Goal: Task Accomplishment & Management: Use online tool/utility

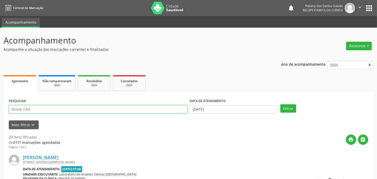
click at [81, 111] on input "text" at bounding box center [98, 109] width 178 height 9
type input "MARIVAL"
click at [280, 104] on button "Filtrar" at bounding box center [288, 108] width 16 height 9
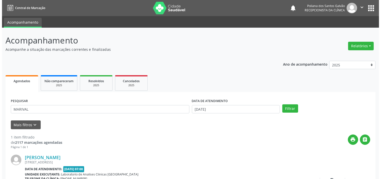
scroll to position [46, 0]
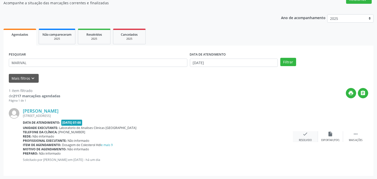
click at [306, 131] on div "[PERSON_NAME] [STREET_ADDRESS] Data de atendimento: [DATE] 07:00 Unidade execut…" at bounding box center [188, 137] width 359 height 68
click at [305, 134] on icon "check" at bounding box center [306, 134] width 6 height 6
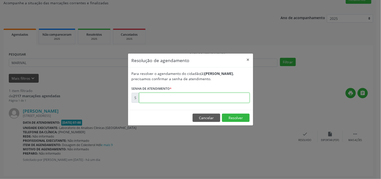
click at [239, 99] on input "text" at bounding box center [194, 98] width 110 height 10
type input "00172945"
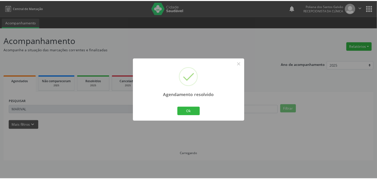
scroll to position [0, 0]
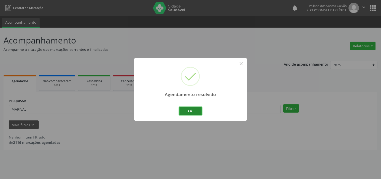
click at [188, 112] on button "Ok" at bounding box center [190, 111] width 23 height 9
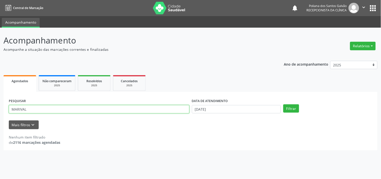
drag, startPoint x: 127, startPoint y: 111, endPoint x: 0, endPoint y: 22, distance: 155.2
click at [0, 27] on div "Central de Marcação notifications Poliana dos Santos Galvão Recepcionista da cl…" at bounding box center [190, 89] width 381 height 179
type input "ANATA"
click at [283, 104] on button "Filtrar" at bounding box center [291, 108] width 16 height 9
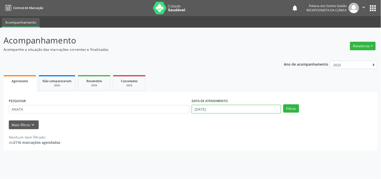
click at [229, 108] on input "[DATE]" at bounding box center [236, 109] width 89 height 9
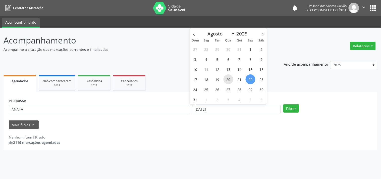
click at [231, 81] on span "20" at bounding box center [228, 79] width 10 height 10
type input "[DATE]"
click at [207, 89] on span "25" at bounding box center [206, 89] width 10 height 10
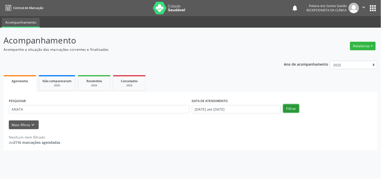
click at [295, 108] on button "Filtrar" at bounding box center [291, 108] width 16 height 9
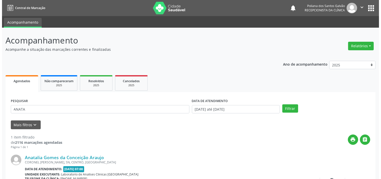
scroll to position [46, 0]
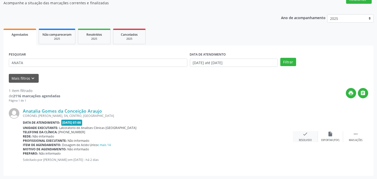
click at [304, 138] on div "Resolvido" at bounding box center [305, 140] width 13 height 4
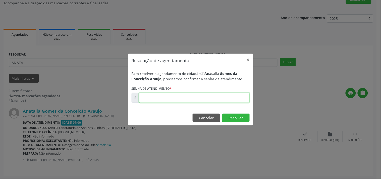
click at [218, 99] on input "text" at bounding box center [194, 98] width 110 height 10
type input "00172641"
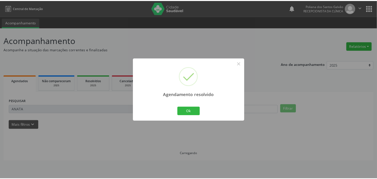
scroll to position [0, 0]
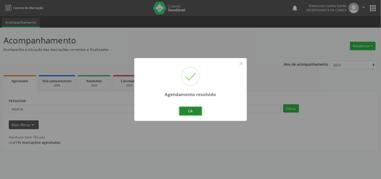
drag, startPoint x: 192, startPoint y: 113, endPoint x: 188, endPoint y: 113, distance: 4.5
click at [190, 113] on button "Ok" at bounding box center [190, 111] width 23 height 9
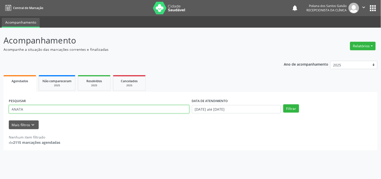
drag, startPoint x: 159, startPoint y: 108, endPoint x: 0, endPoint y: 14, distance: 185.2
click at [0, 33] on div "Acompanhamento Acompanhe a situação das marcações correntes e finalizadas Relat…" at bounding box center [190, 103] width 381 height 151
type input "RAIANE"
click at [283, 104] on button "Filtrar" at bounding box center [291, 108] width 16 height 9
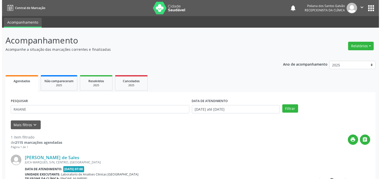
scroll to position [46, 0]
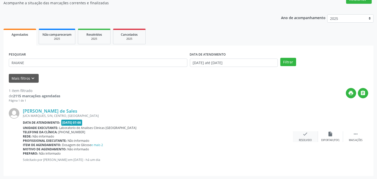
click at [305, 139] on div "Resolvido" at bounding box center [305, 140] width 13 height 4
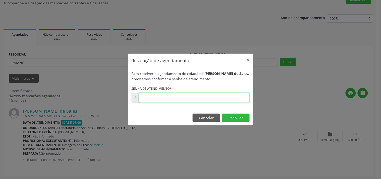
click at [234, 96] on input "text" at bounding box center [194, 98] width 110 height 10
type input "00172969"
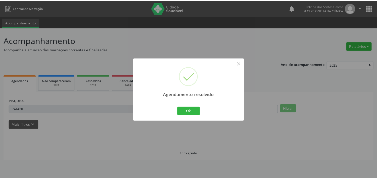
scroll to position [0, 0]
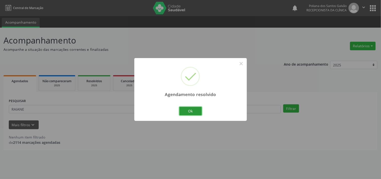
drag, startPoint x: 187, startPoint y: 111, endPoint x: 162, endPoint y: 110, distance: 24.6
click at [187, 111] on button "Ok" at bounding box center [190, 111] width 23 height 9
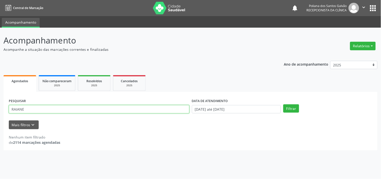
drag, startPoint x: 104, startPoint y: 106, endPoint x: 0, endPoint y: 94, distance: 104.4
click at [0, 94] on div "Acompanhamento Acompanhe a situação das marcações correntes e finalizadas Relat…" at bounding box center [190, 103] width 381 height 151
type input "CLEIZA"
click at [283, 104] on button "Filtrar" at bounding box center [291, 108] width 16 height 9
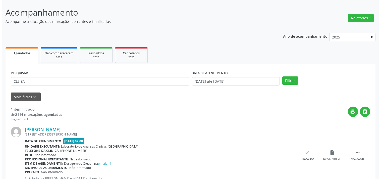
scroll to position [46, 0]
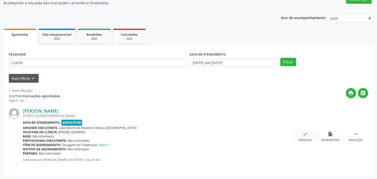
click at [308, 137] on div "check Resolvido" at bounding box center [305, 136] width 25 height 11
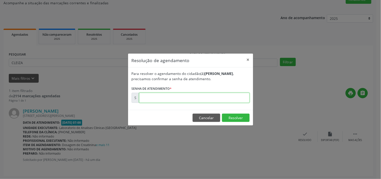
click at [240, 98] on input "text" at bounding box center [194, 98] width 110 height 10
type input "00172868"
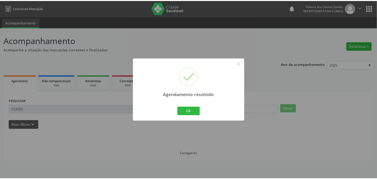
scroll to position [0, 0]
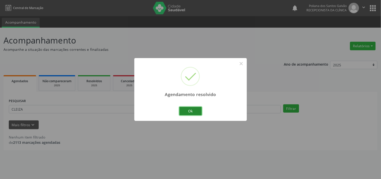
click at [196, 111] on button "Ok" at bounding box center [190, 111] width 23 height 9
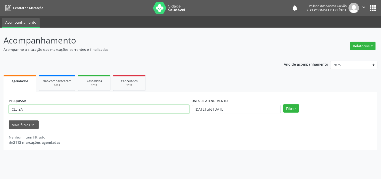
drag, startPoint x: 156, startPoint y: 106, endPoint x: 0, endPoint y: 3, distance: 186.3
click at [0, 3] on div "Central de Marcação notifications Poliana dos Santos Galvão Recepcionista da cl…" at bounding box center [190, 89] width 381 height 179
type input "G"
type input "DOUGL"
click at [283, 104] on button "Filtrar" at bounding box center [291, 108] width 16 height 9
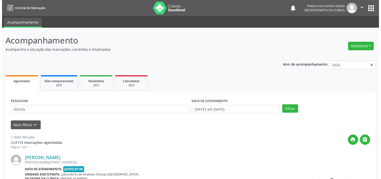
scroll to position [46, 0]
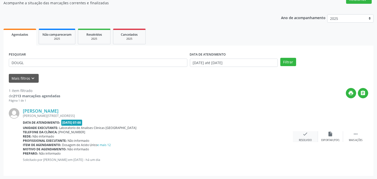
click at [303, 132] on icon "check" at bounding box center [306, 134] width 6 height 6
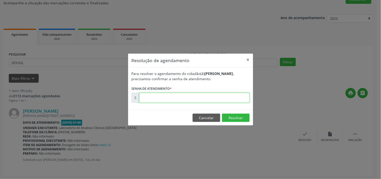
click at [230, 98] on input "text" at bounding box center [194, 98] width 110 height 10
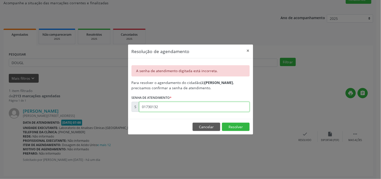
click at [210, 106] on input "01730132" at bounding box center [194, 107] width 110 height 10
type input "00173013"
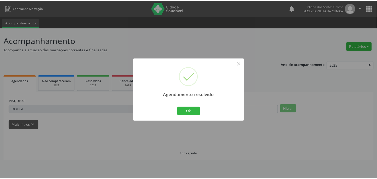
scroll to position [0, 0]
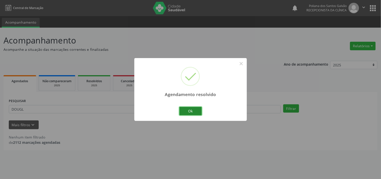
click at [183, 110] on button "Ok" at bounding box center [190, 111] width 23 height 9
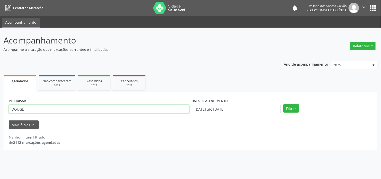
drag, startPoint x: 149, startPoint y: 110, endPoint x: 0, endPoint y: 36, distance: 166.8
click at [0, 52] on div "Acompanhamento Acompanhe a situação das marcações correntes e finalizadas Relat…" at bounding box center [190, 103] width 381 height 151
click at [283, 104] on button "Filtrar" at bounding box center [291, 108] width 16 height 9
click at [47, 109] on input "MIRAIL" at bounding box center [99, 109] width 180 height 9
type input "MIRANIL"
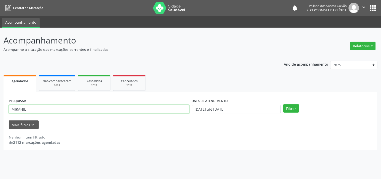
click at [283, 104] on button "Filtrar" at bounding box center [291, 108] width 16 height 9
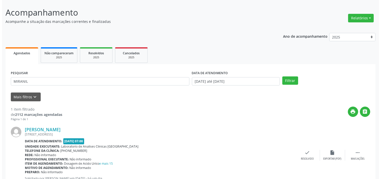
scroll to position [46, 0]
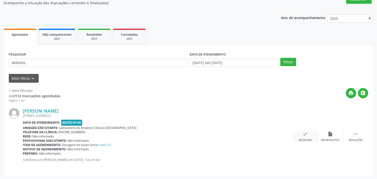
click at [301, 136] on div "check Resolvido" at bounding box center [305, 136] width 25 height 11
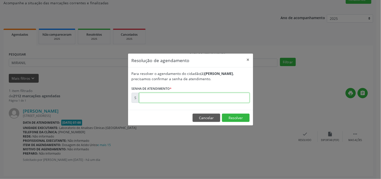
click at [214, 101] on input "text" at bounding box center [194, 98] width 110 height 10
type input "00172900"
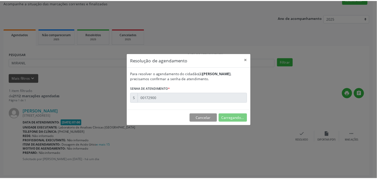
scroll to position [0, 0]
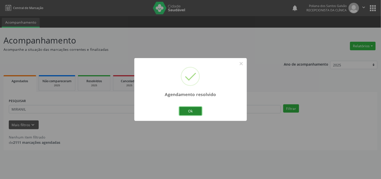
drag, startPoint x: 189, startPoint y: 109, endPoint x: 179, endPoint y: 104, distance: 10.8
click at [188, 108] on button "Ok" at bounding box center [190, 111] width 23 height 9
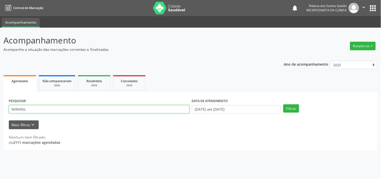
drag, startPoint x: 136, startPoint y: 110, endPoint x: 0, endPoint y: 10, distance: 168.7
click at [0, 11] on div "Central de Marcação notifications Poliana dos Santos Galvão Recepcionista da cl…" at bounding box center [190, 89] width 381 height 179
type input "ELIENE"
click at [283, 104] on button "Filtrar" at bounding box center [291, 108] width 16 height 9
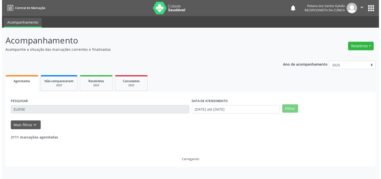
scroll to position [46, 0]
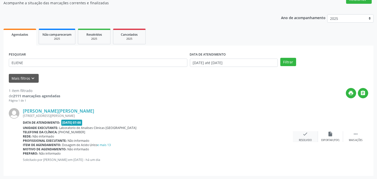
click at [308, 134] on div "check Resolvido" at bounding box center [305, 136] width 25 height 11
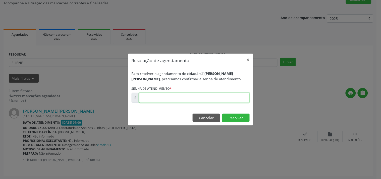
click at [233, 96] on input "text" at bounding box center [194, 98] width 110 height 10
type input "00172875"
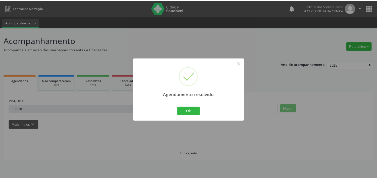
scroll to position [0, 0]
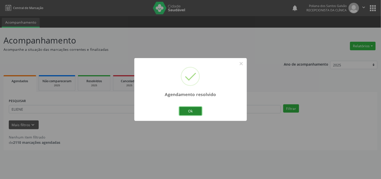
drag, startPoint x: 194, startPoint y: 113, endPoint x: 188, endPoint y: 114, distance: 5.5
click at [192, 114] on button "Ok" at bounding box center [190, 111] width 23 height 9
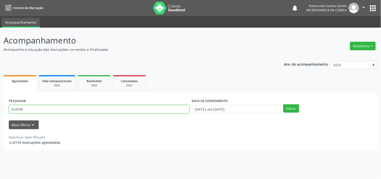
drag, startPoint x: 2, startPoint y: 51, endPoint x: 0, endPoint y: 36, distance: 15.4
click at [0, 41] on div "Acompanhamento Acompanhe a situação das marcações correntes e finalizadas Relat…" at bounding box center [190, 103] width 381 height 151
type input "[PERSON_NAME]"
click at [283, 104] on button "Filtrar" at bounding box center [291, 108] width 16 height 9
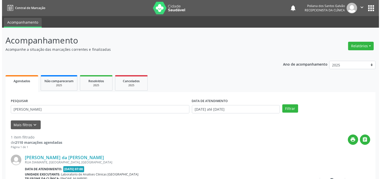
scroll to position [46, 0]
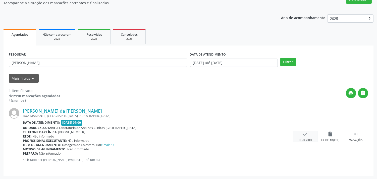
click at [303, 139] on div "Resolvido" at bounding box center [305, 140] width 13 height 4
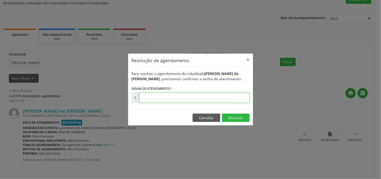
click at [233, 101] on input "text" at bounding box center [194, 98] width 110 height 10
type input "00172995"
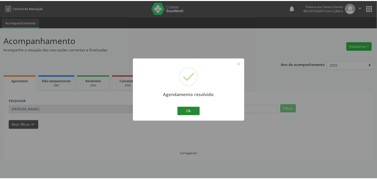
scroll to position [0, 0]
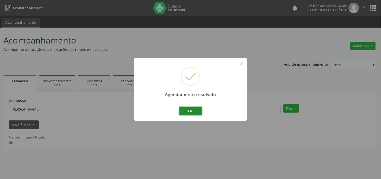
click at [188, 113] on button "Ok" at bounding box center [190, 111] width 23 height 9
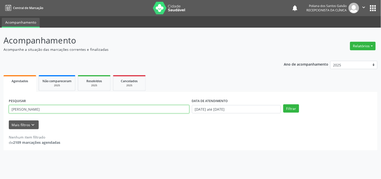
drag, startPoint x: 46, startPoint y: 99, endPoint x: 18, endPoint y: 93, distance: 28.6
click at [19, 93] on div "PESQUISAR [PERSON_NAME] DATA DE ATENDIMENTO [DATE] até [DATE] Filtrar UNIDADE D…" at bounding box center [191, 121] width 374 height 58
type input "M"
click at [283, 104] on button "Filtrar" at bounding box center [291, 108] width 16 height 9
drag, startPoint x: 51, startPoint y: 107, endPoint x: 59, endPoint y: 93, distance: 16.4
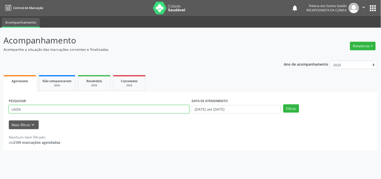
click at [51, 107] on input "LAIZA" at bounding box center [99, 109] width 180 height 9
type input "LAIZE"
click at [283, 104] on button "Filtrar" at bounding box center [291, 108] width 16 height 9
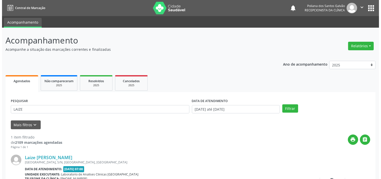
scroll to position [46, 0]
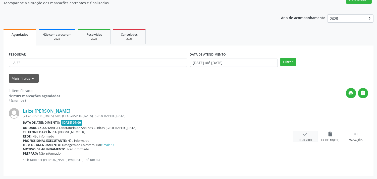
click at [298, 137] on div "check Resolvido" at bounding box center [305, 136] width 25 height 11
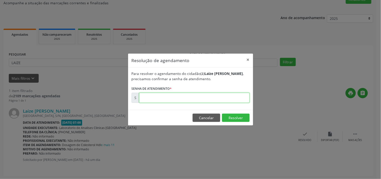
drag, startPoint x: 226, startPoint y: 96, endPoint x: 223, endPoint y: 96, distance: 3.0
click at [226, 96] on input "text" at bounding box center [194, 98] width 110 height 10
type input "00172923"
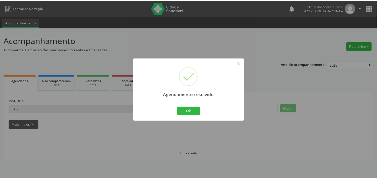
scroll to position [0, 0]
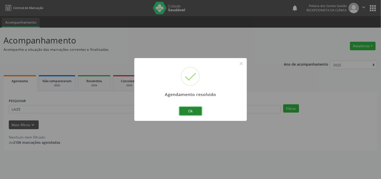
click at [191, 107] on button "Ok" at bounding box center [190, 111] width 23 height 9
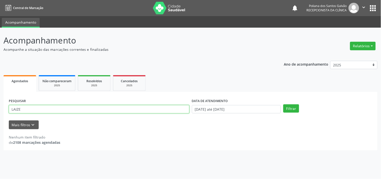
drag, startPoint x: 136, startPoint y: 109, endPoint x: 0, endPoint y: 29, distance: 158.1
click at [0, 33] on div "Acompanhamento Acompanhe a situação das marcações correntes e finalizadas Relat…" at bounding box center [190, 103] width 381 height 151
type input "ROSIL"
click at [283, 104] on button "Filtrar" at bounding box center [291, 108] width 16 height 9
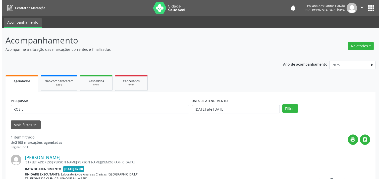
scroll to position [46, 0]
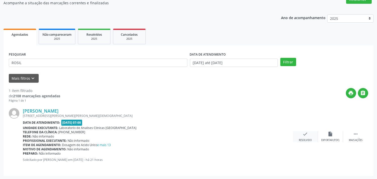
click at [308, 138] on div "Resolvido" at bounding box center [305, 140] width 13 height 4
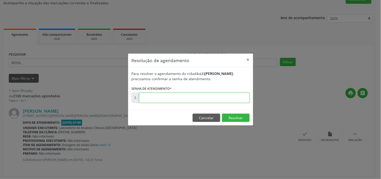
click at [226, 98] on input "text" at bounding box center [194, 98] width 110 height 10
type input "00173234"
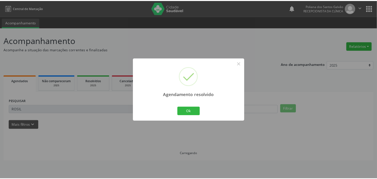
scroll to position [0, 0]
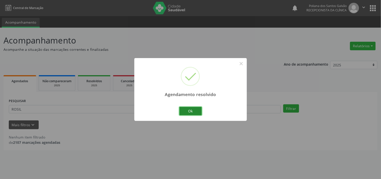
click at [189, 109] on button "Ok" at bounding box center [190, 111] width 23 height 9
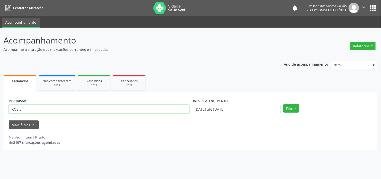
drag, startPoint x: 143, startPoint y: 110, endPoint x: 0, endPoint y: 11, distance: 173.9
click at [0, 11] on div "Central de Marcação notifications Poliana dos Santos Galvão Recepcionista da cl…" at bounding box center [190, 89] width 381 height 179
type input "EDIN"
click at [283, 104] on button "Filtrar" at bounding box center [291, 108] width 16 height 9
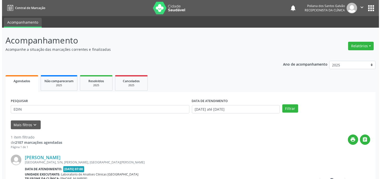
scroll to position [46, 0]
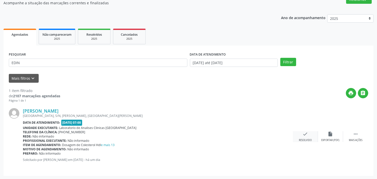
click at [301, 132] on div "check Resolvido" at bounding box center [305, 136] width 25 height 11
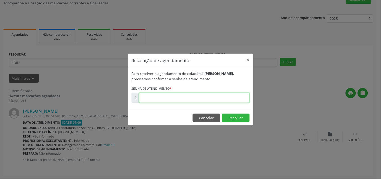
click at [199, 100] on input "text" at bounding box center [194, 98] width 110 height 10
type input "00172895"
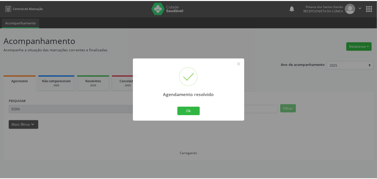
scroll to position [0, 0]
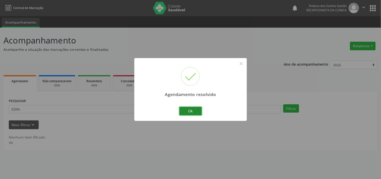
click at [187, 113] on button "Ok" at bounding box center [190, 111] width 23 height 9
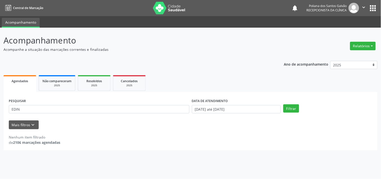
drag, startPoint x: 154, startPoint y: 114, endPoint x: 0, endPoint y: 69, distance: 160.4
click at [0, 69] on div "Acompanhamento Acompanhe a situação das marcações correntes e finalizadas Relat…" at bounding box center [190, 103] width 381 height 151
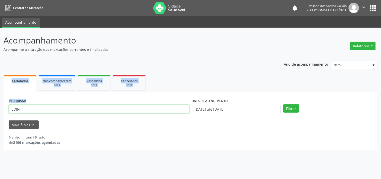
click at [30, 108] on input "EDIN" at bounding box center [99, 109] width 180 height 9
drag, startPoint x: 30, startPoint y: 108, endPoint x: 0, endPoint y: 99, distance: 31.0
click at [0, 101] on div "Acompanhamento Acompanhe a situação das marcações correntes e finalizadas Relat…" at bounding box center [190, 103] width 381 height 151
click at [283, 104] on button "Filtrar" at bounding box center [291, 108] width 16 height 9
click at [14, 109] on input "CIRLE" at bounding box center [99, 109] width 180 height 9
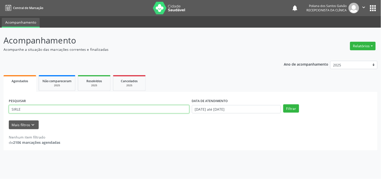
type input "SIRLE"
click at [283, 104] on button "Filtrar" at bounding box center [291, 108] width 16 height 9
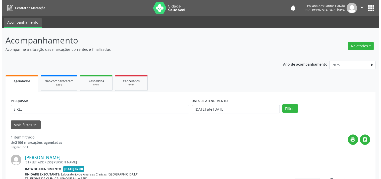
scroll to position [46, 0]
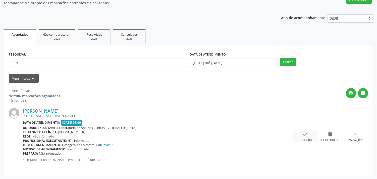
click at [296, 134] on div "check Resolvido" at bounding box center [305, 136] width 25 height 11
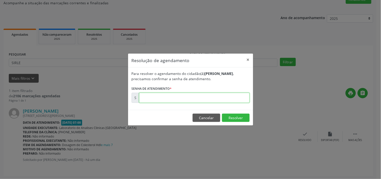
click at [234, 98] on input "text" at bounding box center [194, 98] width 110 height 10
type input "00172917"
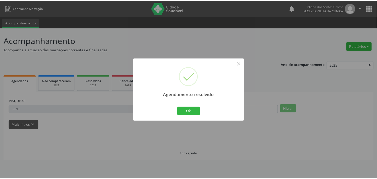
scroll to position [0, 0]
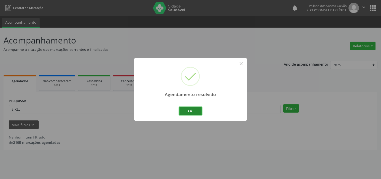
drag, startPoint x: 185, startPoint y: 112, endPoint x: 174, endPoint y: 112, distance: 10.8
click at [185, 112] on button "Ok" at bounding box center [190, 111] width 23 height 9
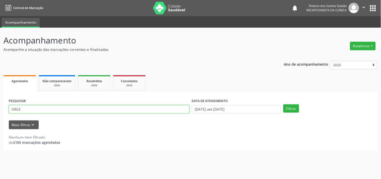
drag, startPoint x: 0, startPoint y: 47, endPoint x: 0, endPoint y: 9, distance: 38.4
click at [0, 21] on div "Central de Marcação notifications Poliana dos Santos Galvão Recepcionista da cl…" at bounding box center [190, 89] width 381 height 179
type input "[DEMOGRAPHIC_DATA]"
click at [283, 104] on button "Filtrar" at bounding box center [291, 108] width 16 height 9
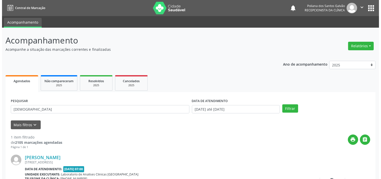
scroll to position [46, 0]
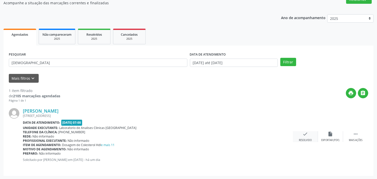
click at [305, 136] on icon "check" at bounding box center [306, 134] width 6 height 6
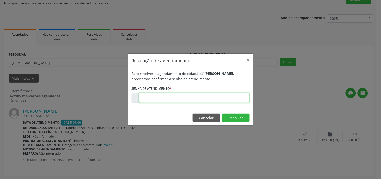
click at [190, 97] on input "text" at bounding box center [194, 98] width 110 height 10
type input "00173044"
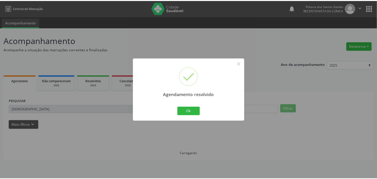
scroll to position [0, 0]
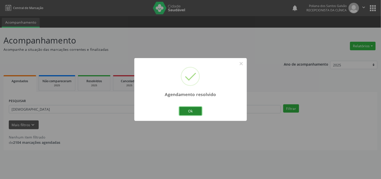
click at [190, 109] on button "Ok" at bounding box center [190, 111] width 23 height 9
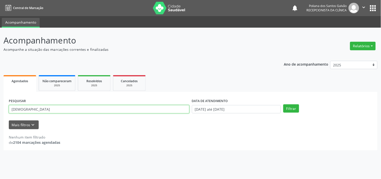
drag, startPoint x: 152, startPoint y: 106, endPoint x: 0, endPoint y: 4, distance: 183.5
click at [0, 4] on div "Central de Marcação notifications Poliana dos Santos Galvão Recepcionista da cl…" at bounding box center [190, 89] width 381 height 179
type input "ATANIEL"
click at [283, 104] on button "Filtrar" at bounding box center [291, 108] width 16 height 9
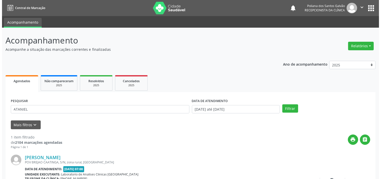
scroll to position [46, 0]
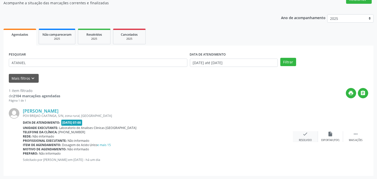
click at [305, 132] on icon "check" at bounding box center [306, 134] width 6 height 6
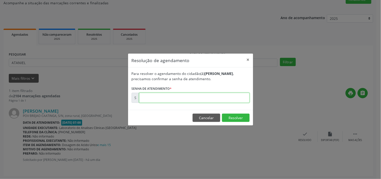
click at [236, 96] on input "text" at bounding box center [194, 98] width 110 height 10
type input "00172957"
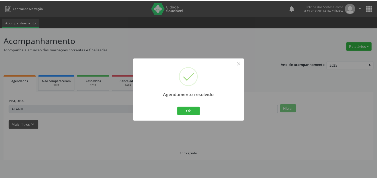
scroll to position [0, 0]
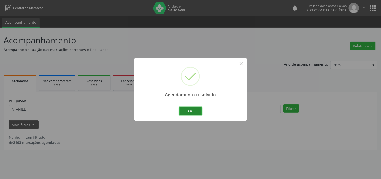
click at [190, 111] on button "Ok" at bounding box center [190, 111] width 23 height 9
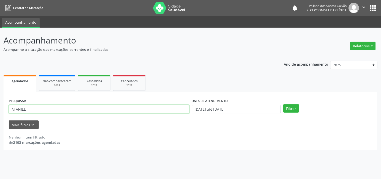
drag, startPoint x: 160, startPoint y: 107, endPoint x: 0, endPoint y: 39, distance: 173.6
click at [0, 48] on div "Acompanhamento Acompanhe a situação das marcações correntes e finalizadas Relat…" at bounding box center [190, 103] width 381 height 151
type input "JACINT"
click at [283, 104] on button "Filtrar" at bounding box center [291, 108] width 16 height 9
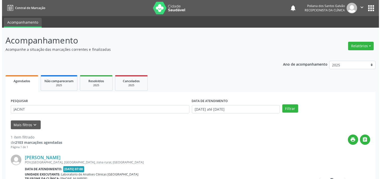
scroll to position [46, 0]
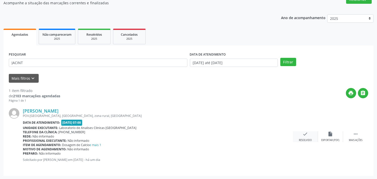
click at [311, 136] on div "check Resolvido" at bounding box center [305, 136] width 25 height 11
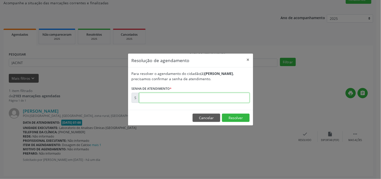
click at [240, 99] on input "text" at bounding box center [194, 98] width 110 height 10
type input "00173050"
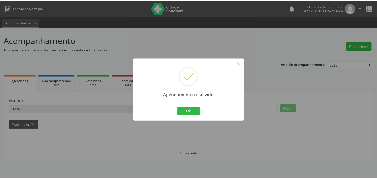
scroll to position [0, 0]
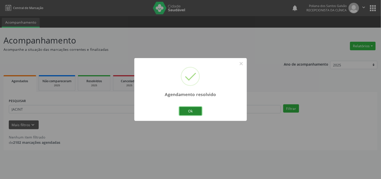
click at [194, 110] on button "Ok" at bounding box center [190, 111] width 23 height 9
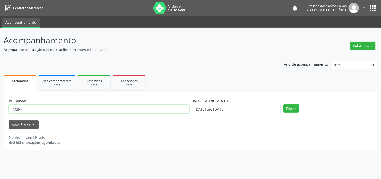
drag, startPoint x: 168, startPoint y: 109, endPoint x: 0, endPoint y: 34, distance: 183.5
click at [0, 41] on div "Acompanhamento Acompanhe a situação das marcações correntes e finalizadas Relat…" at bounding box center [190, 103] width 381 height 151
type input "LUD"
click at [283, 104] on button "Filtrar" at bounding box center [291, 108] width 16 height 9
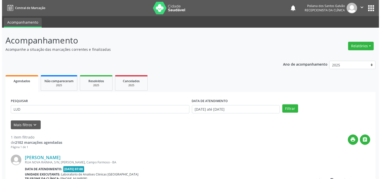
scroll to position [46, 0]
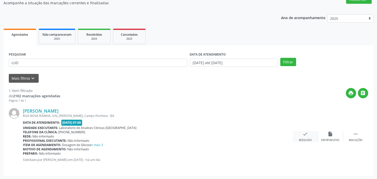
click at [309, 133] on div "check Resolvido" at bounding box center [305, 136] width 25 height 11
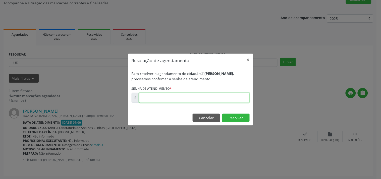
click at [231, 100] on input "text" at bounding box center [194, 98] width 110 height 10
type input "00172989"
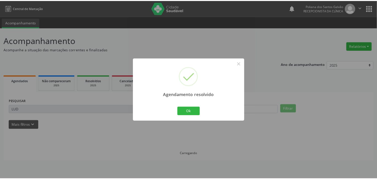
scroll to position [0, 0]
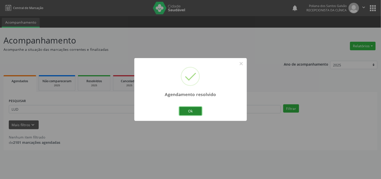
click at [189, 109] on button "Ok" at bounding box center [190, 111] width 23 height 9
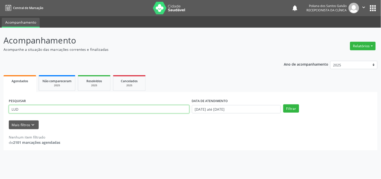
drag, startPoint x: 173, startPoint y: 111, endPoint x: 0, endPoint y: 32, distance: 190.5
click at [0, 35] on div "Acompanhamento Acompanhe a situação das marcações correntes e finalizadas Relat…" at bounding box center [190, 103] width 381 height 151
type input "DAIANE"
click at [283, 104] on button "Filtrar" at bounding box center [291, 108] width 16 height 9
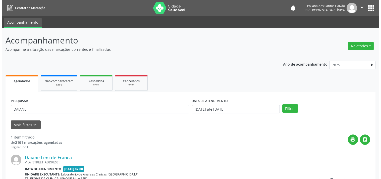
scroll to position [46, 0]
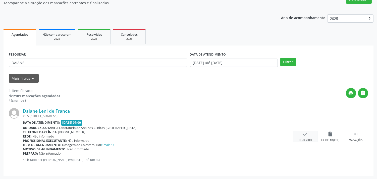
click at [311, 134] on div "check Resolvido" at bounding box center [305, 136] width 25 height 11
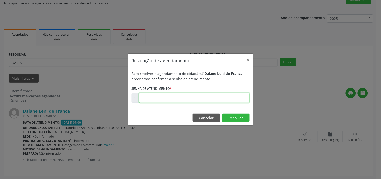
click at [226, 98] on input "text" at bounding box center [194, 98] width 110 height 10
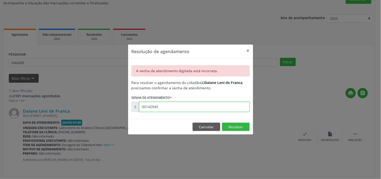
drag, startPoint x: 179, startPoint y: 110, endPoint x: 96, endPoint y: 87, distance: 86.5
click at [96, 87] on div "Resolução de agendamento × A senha de atendimento digitada está incorreta. Para…" at bounding box center [190, 89] width 381 height 179
type input "00172949"
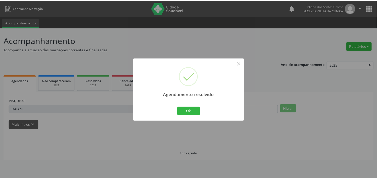
scroll to position [0, 0]
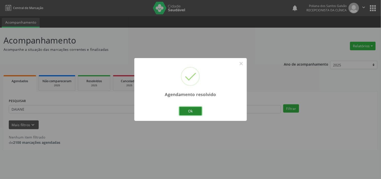
click at [182, 115] on button "Ok" at bounding box center [190, 111] width 23 height 9
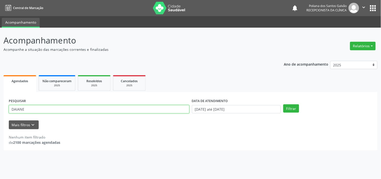
drag, startPoint x: 166, startPoint y: 109, endPoint x: 0, endPoint y: 29, distance: 184.6
click at [0, 38] on div "Acompanhamento Acompanhe a situação das marcações correntes e finalizadas Relat…" at bounding box center [190, 103] width 381 height 151
type input "[PERSON_NAME]"
click at [283, 104] on button "Filtrar" at bounding box center [291, 108] width 16 height 9
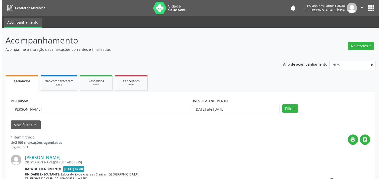
scroll to position [46, 0]
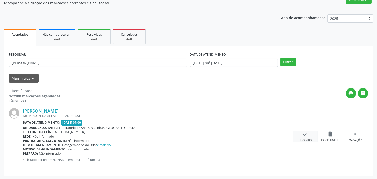
click at [307, 137] on div "check Resolvido" at bounding box center [305, 136] width 25 height 11
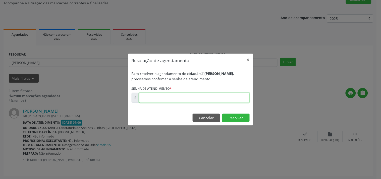
click at [240, 94] on input "text" at bounding box center [194, 98] width 110 height 10
type input "00172991"
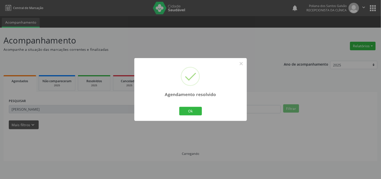
scroll to position [0, 0]
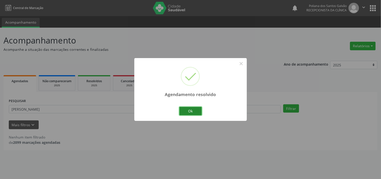
click at [192, 109] on button "Ok" at bounding box center [190, 111] width 23 height 9
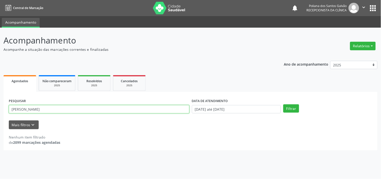
drag, startPoint x: 5, startPoint y: 77, endPoint x: 0, endPoint y: 23, distance: 54.2
click at [0, 28] on div "Acompanhamento Acompanhe a situação das marcações correntes e finalizadas Relat…" at bounding box center [190, 103] width 381 height 151
type input "[DEMOGRAPHIC_DATA]"
click at [283, 104] on button "Filtrar" at bounding box center [291, 108] width 16 height 9
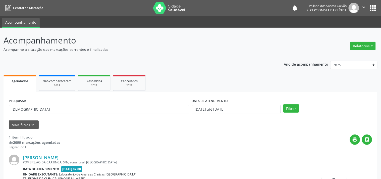
scroll to position [46, 0]
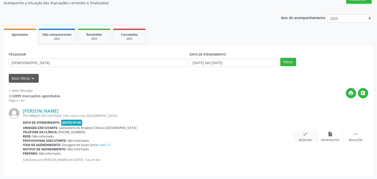
click at [300, 133] on div "check Resolvido" at bounding box center [305, 136] width 25 height 11
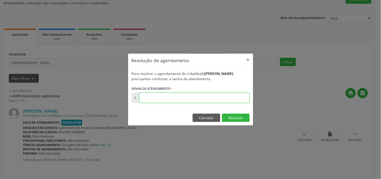
click at [215, 96] on input "text" at bounding box center [194, 98] width 110 height 10
type input "00172970"
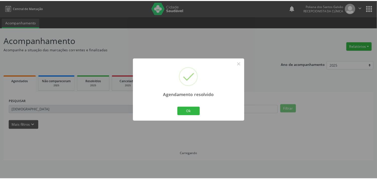
scroll to position [0, 0]
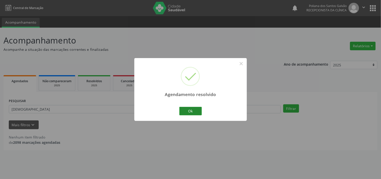
drag, startPoint x: 187, startPoint y: 106, endPoint x: 187, endPoint y: 110, distance: 4.3
click at [187, 110] on div "Ok Cancel" at bounding box center [190, 111] width 25 height 11
drag, startPoint x: 187, startPoint y: 110, endPoint x: 159, endPoint y: 111, distance: 27.9
click at [187, 110] on button "Ok" at bounding box center [190, 111] width 23 height 9
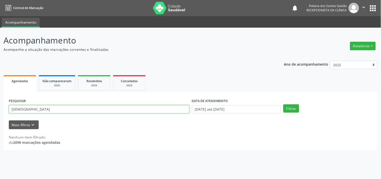
drag, startPoint x: 154, startPoint y: 111, endPoint x: 1, endPoint y: 29, distance: 173.3
click at [0, 47] on div "Acompanhamento Acompanhe a situação das marcações correntes e finalizadas Relat…" at bounding box center [190, 103] width 381 height 151
type input "JOSELINA"
click at [283, 104] on button "Filtrar" at bounding box center [291, 108] width 16 height 9
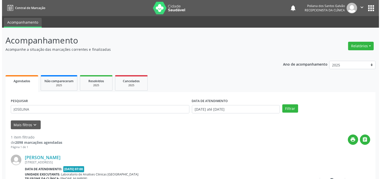
scroll to position [46, 0]
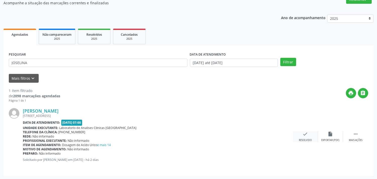
click at [309, 136] on div "check Resolvido" at bounding box center [305, 136] width 25 height 11
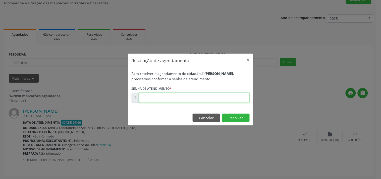
click at [234, 96] on input "text" at bounding box center [194, 98] width 110 height 10
type input "00172657"
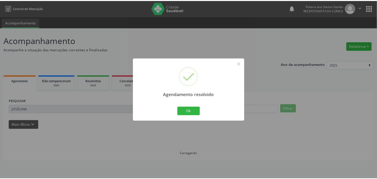
scroll to position [0, 0]
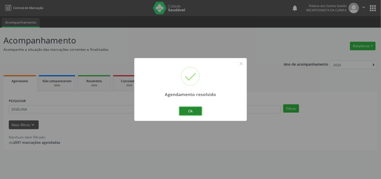
drag, startPoint x: 181, startPoint y: 114, endPoint x: 186, endPoint y: 114, distance: 4.8
click at [181, 114] on button "Ok" at bounding box center [190, 111] width 23 height 9
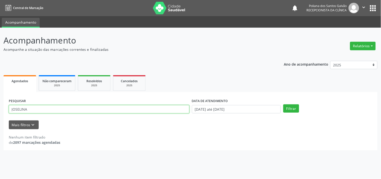
drag, startPoint x: 0, startPoint y: 97, endPoint x: 0, endPoint y: 48, distance: 49.5
click at [0, 48] on div "Acompanhamento Acompanhe a situação das marcações correntes e finalizadas Relat…" at bounding box center [190, 103] width 381 height 151
click at [283, 104] on button "Filtrar" at bounding box center [291, 108] width 16 height 9
click at [25, 109] on input "[PERSON_NAME]" at bounding box center [99, 109] width 180 height 9
type input "[PERSON_NAME]"
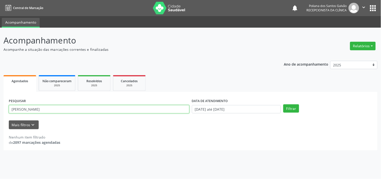
click at [283, 104] on button "Filtrar" at bounding box center [291, 108] width 16 height 9
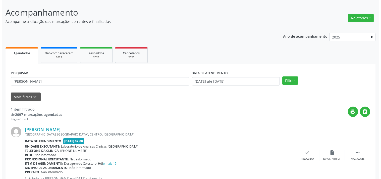
scroll to position [46, 0]
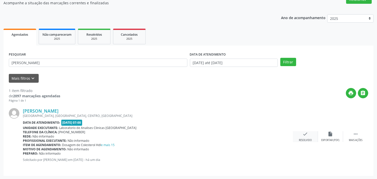
click at [308, 136] on icon "check" at bounding box center [306, 134] width 6 height 6
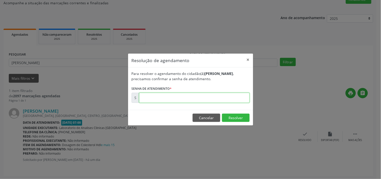
click at [207, 95] on input "text" at bounding box center [194, 98] width 110 height 10
type input "00172974"
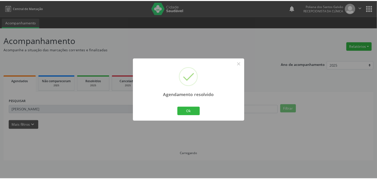
scroll to position [0, 0]
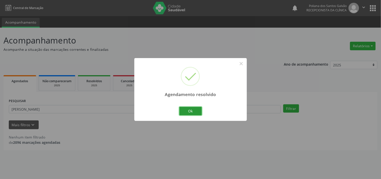
drag, startPoint x: 192, startPoint y: 107, endPoint x: 178, endPoint y: 108, distance: 13.8
click at [191, 108] on button "Ok" at bounding box center [190, 111] width 23 height 9
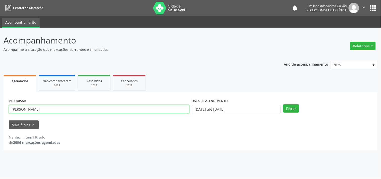
drag, startPoint x: 158, startPoint y: 108, endPoint x: 0, endPoint y: 29, distance: 176.9
click at [0, 35] on div "Acompanhamento Acompanhe a situação das marcações correntes e finalizadas Relat…" at bounding box center [190, 103] width 381 height 151
type input "LAEC"
click at [283, 104] on button "Filtrar" at bounding box center [291, 108] width 16 height 9
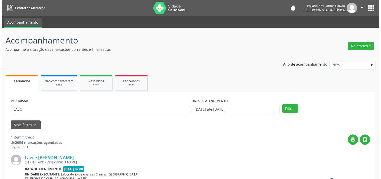
scroll to position [46, 0]
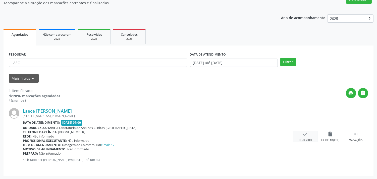
click at [306, 133] on icon "check" at bounding box center [306, 134] width 6 height 6
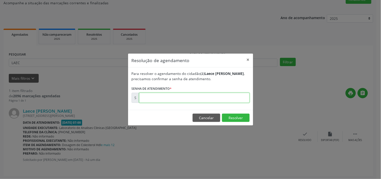
click at [238, 98] on input "text" at bounding box center [194, 98] width 110 height 10
type input "00172878"
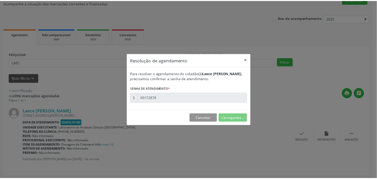
scroll to position [0, 0]
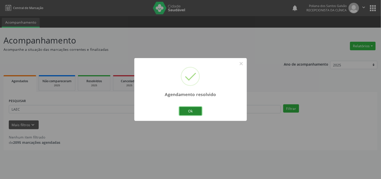
click at [190, 115] on button "Ok" at bounding box center [190, 111] width 23 height 9
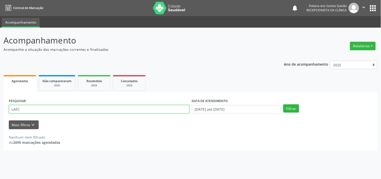
drag, startPoint x: 82, startPoint y: 111, endPoint x: 0, endPoint y: 43, distance: 106.1
click at [0, 46] on div "Acompanhamento Acompanhe a situação das marcações correntes e finalizadas Relat…" at bounding box center [190, 103] width 381 height 151
type input "DARIA"
click at [283, 104] on button "Filtrar" at bounding box center [291, 108] width 16 height 9
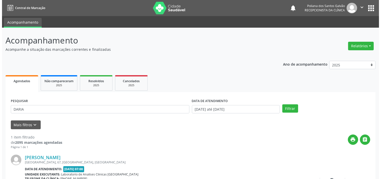
scroll to position [46, 0]
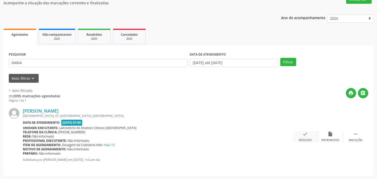
click at [303, 134] on icon "check" at bounding box center [306, 134] width 6 height 6
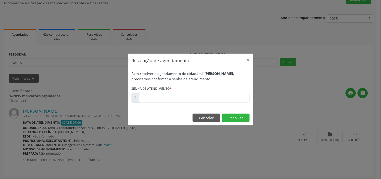
click at [213, 90] on form "Para resolver o agendamento do cidadão(ã) [PERSON_NAME] , precisamos confirmar …" at bounding box center [191, 87] width 118 height 32
click at [215, 97] on input "text" at bounding box center [194, 98] width 110 height 10
type input "00172961"
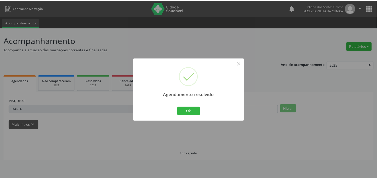
scroll to position [0, 0]
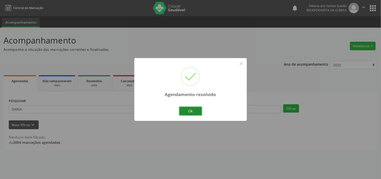
click at [184, 114] on button "Ok" at bounding box center [190, 111] width 23 height 9
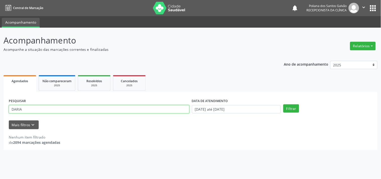
drag, startPoint x: 149, startPoint y: 109, endPoint x: 0, endPoint y: 34, distance: 166.5
click at [0, 34] on div "Acompanhamento Acompanhe a situação das marcações correntes e finalizadas Relat…" at bounding box center [190, 103] width 381 height 151
type input "HEIT"
click at [283, 104] on button "Filtrar" at bounding box center [291, 108] width 16 height 9
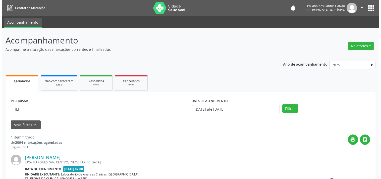
scroll to position [46, 0]
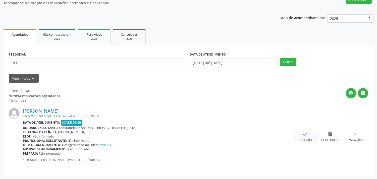
click at [304, 134] on icon "check" at bounding box center [306, 134] width 6 height 6
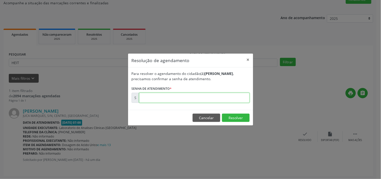
drag, startPoint x: 237, startPoint y: 98, endPoint x: 233, endPoint y: 98, distance: 3.8
click at [236, 98] on input "text" at bounding box center [194, 98] width 110 height 10
type input "00172908"
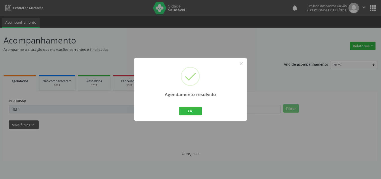
scroll to position [0, 0]
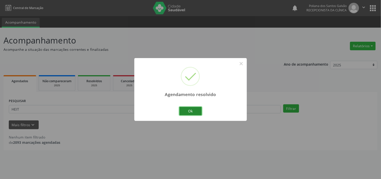
click at [192, 110] on button "Ok" at bounding box center [190, 111] width 23 height 9
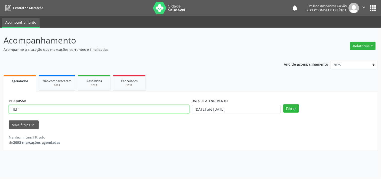
drag, startPoint x: 22, startPoint y: 80, endPoint x: 0, endPoint y: 19, distance: 64.6
click at [0, 19] on div "Central de Marcação notifications Poliana dos Santos Galvão Recepcionista da cl…" at bounding box center [190, 89] width 381 height 179
type input "ITALA"
click at [283, 104] on button "Filtrar" at bounding box center [291, 108] width 16 height 9
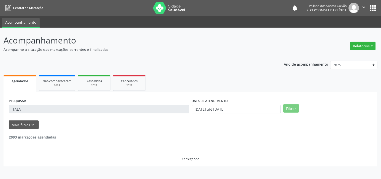
scroll to position [46, 0]
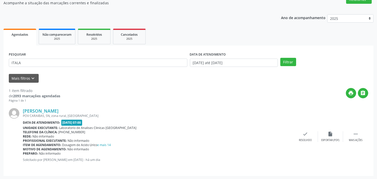
drag, startPoint x: 310, startPoint y: 130, endPoint x: 307, endPoint y: 130, distance: 3.3
click at [308, 130] on div "[PERSON_NAME] [GEOGRAPHIC_DATA], SN, zona rural, [GEOGRAPHIC_DATA] Data de aten…" at bounding box center [188, 137] width 359 height 68
click at [303, 132] on icon "check" at bounding box center [306, 134] width 6 height 6
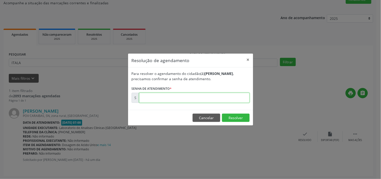
click at [239, 96] on input "text" at bounding box center [194, 98] width 110 height 10
type input "00172914"
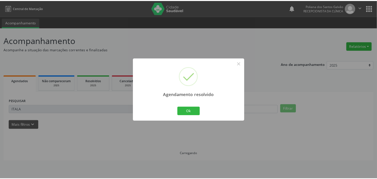
scroll to position [0, 0]
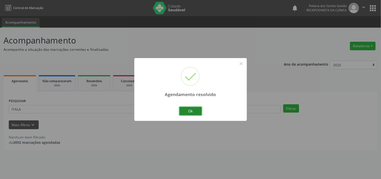
drag, startPoint x: 189, startPoint y: 111, endPoint x: 169, endPoint y: 109, distance: 19.9
click at [188, 111] on button "Ok" at bounding box center [190, 111] width 23 height 9
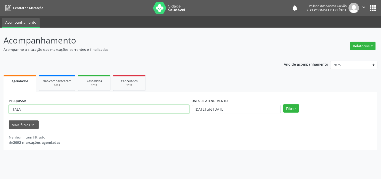
drag, startPoint x: 169, startPoint y: 109, endPoint x: 0, endPoint y: -23, distance: 214.6
click at [0, 0] on html "Central de Marcação notifications Poliana dos Santos Galvão Recepcionista da cl…" at bounding box center [190, 89] width 381 height 179
type input "JACONIAS"
click at [283, 104] on button "Filtrar" at bounding box center [291, 108] width 16 height 9
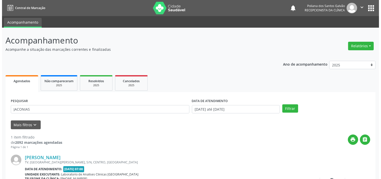
scroll to position [46, 0]
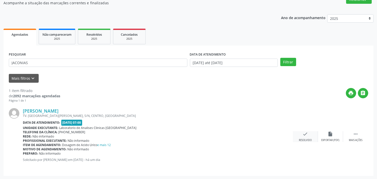
click at [300, 132] on div "check Resolvido" at bounding box center [305, 136] width 25 height 11
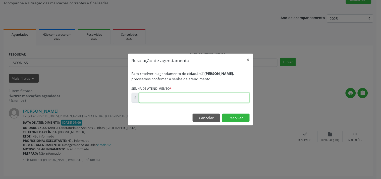
click at [229, 97] on input "text" at bounding box center [194, 98] width 110 height 10
type input "00173168"
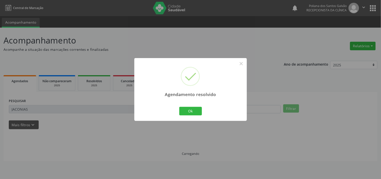
scroll to position [0, 0]
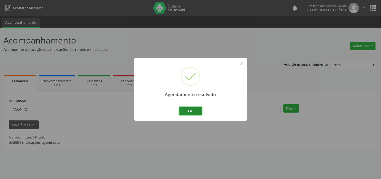
drag, startPoint x: 187, startPoint y: 111, endPoint x: 112, endPoint y: 107, distance: 74.7
click at [187, 111] on button "Ok" at bounding box center [190, 111] width 23 height 9
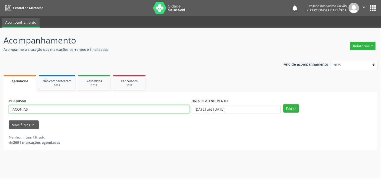
drag, startPoint x: 0, startPoint y: 58, endPoint x: 0, endPoint y: 32, distance: 26.4
click at [0, 40] on div "Acompanhamento Acompanhe a situação das marcações correntes e finalizadas Relat…" at bounding box center [190, 103] width 381 height 151
type input "GINAL"
click at [283, 104] on button "Filtrar" at bounding box center [291, 108] width 16 height 9
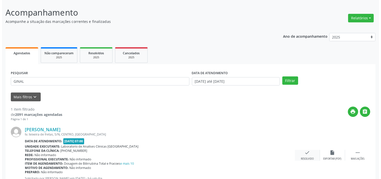
scroll to position [46, 0]
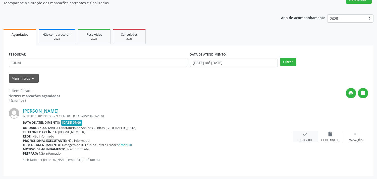
click at [307, 136] on icon "check" at bounding box center [306, 134] width 6 height 6
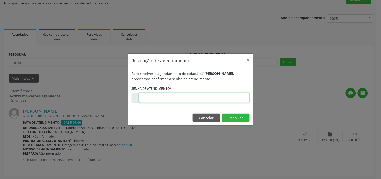
click at [231, 98] on input "text" at bounding box center [194, 98] width 110 height 10
type input "00172893"
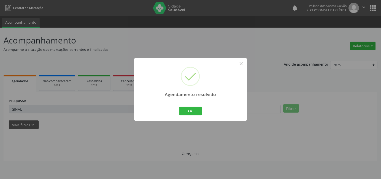
scroll to position [0, 0]
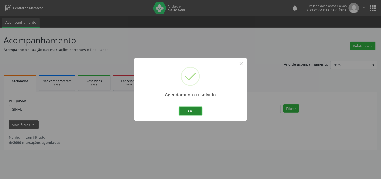
click at [192, 113] on button "Ok" at bounding box center [190, 111] width 23 height 9
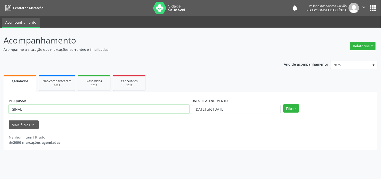
drag, startPoint x: 156, startPoint y: 109, endPoint x: 0, endPoint y: 1, distance: 190.1
click at [0, 1] on div "Central de Marcação notifications Poliana dos Santos Galvão Recepcionista da cl…" at bounding box center [190, 89] width 381 height 179
type input "[PERSON_NAME]"
click at [283, 104] on button "Filtrar" at bounding box center [291, 108] width 16 height 9
drag, startPoint x: 145, startPoint y: 106, endPoint x: 0, endPoint y: -2, distance: 180.8
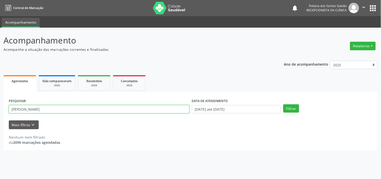
click at [0, 0] on html "Central de Marcação notifications Poliana dos Santos Galvão Recepcionista da cl…" at bounding box center [190, 89] width 381 height 179
